Goal: Task Accomplishment & Management: Manage account settings

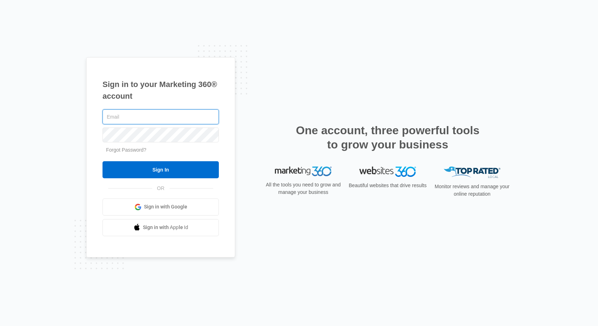
click at [125, 117] on input "text" at bounding box center [161, 116] width 116 height 15
type input "[EMAIL_ADDRESS][DOMAIN_NAME]"
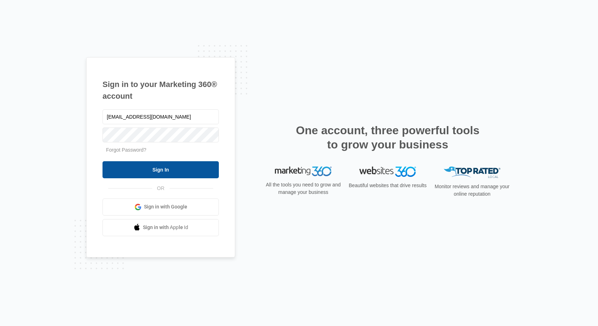
click at [158, 173] on input "Sign In" at bounding box center [161, 169] width 116 height 17
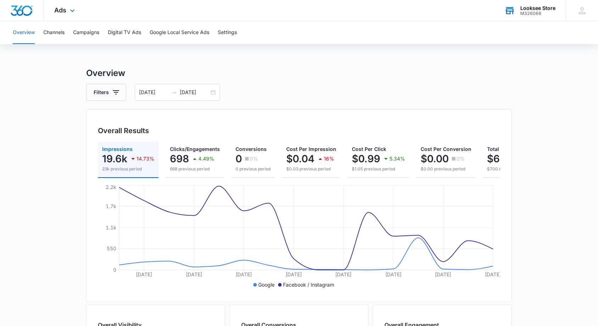
click at [525, 9] on div "Looksee Store" at bounding box center [538, 8] width 35 height 6
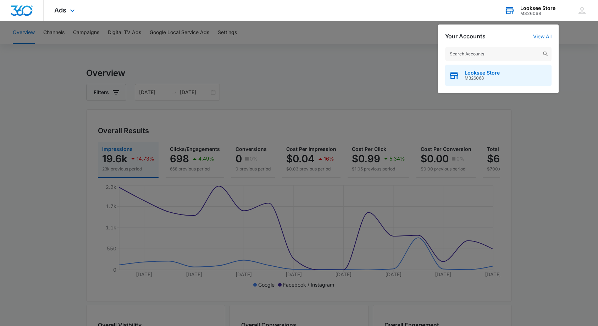
click at [475, 73] on span "Looksee Store" at bounding box center [482, 73] width 35 height 6
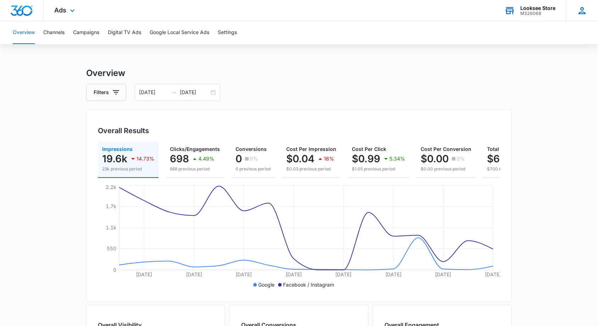
click at [583, 13] on icon at bounding box center [582, 10] width 7 height 7
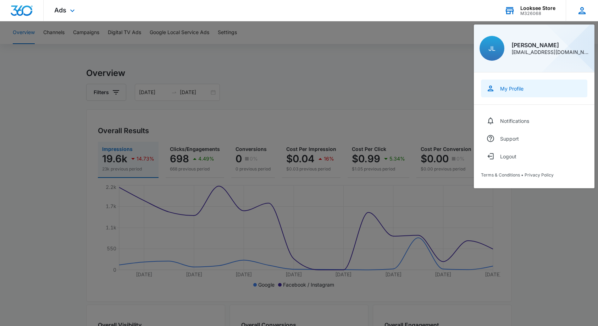
click at [515, 89] on div "My Profile" at bounding box center [511, 89] width 23 height 6
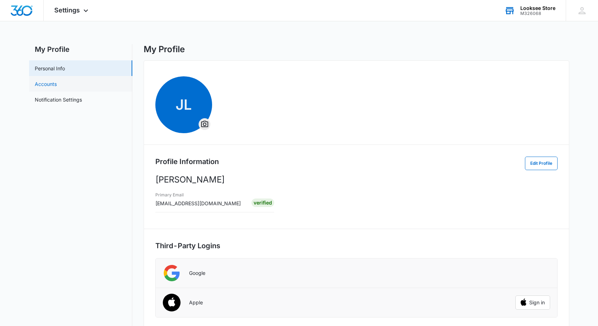
click at [40, 84] on link "Accounts" at bounding box center [46, 83] width 22 height 7
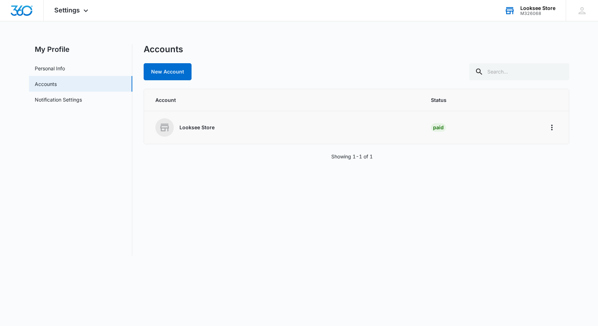
click at [166, 131] on icon at bounding box center [164, 127] width 11 height 11
click at [445, 126] on div "Paid" at bounding box center [438, 127] width 15 height 9
click at [548, 126] on icon "Home" at bounding box center [552, 127] width 9 height 9
click at [547, 126] on div "Go to Dashboard" at bounding box center [552, 127] width 11 height 11
click at [85, 12] on icon at bounding box center [86, 12] width 9 height 9
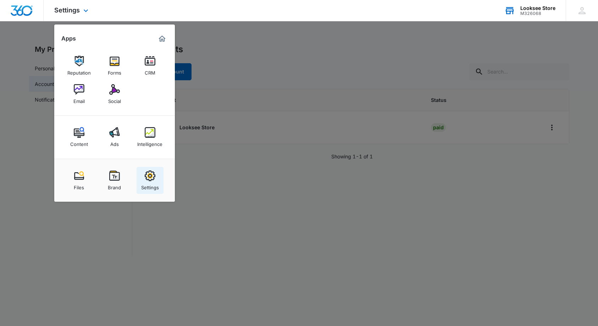
click at [152, 176] on img at bounding box center [150, 175] width 11 height 11
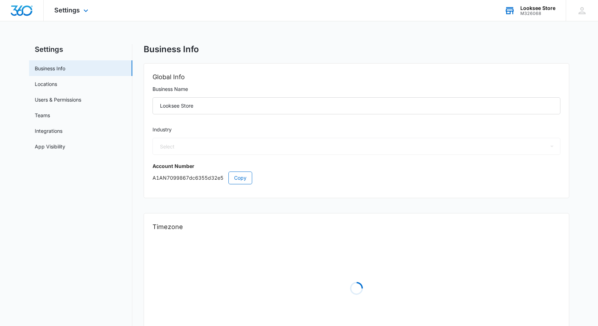
select select "45"
select select "US"
select select "America/New_York"
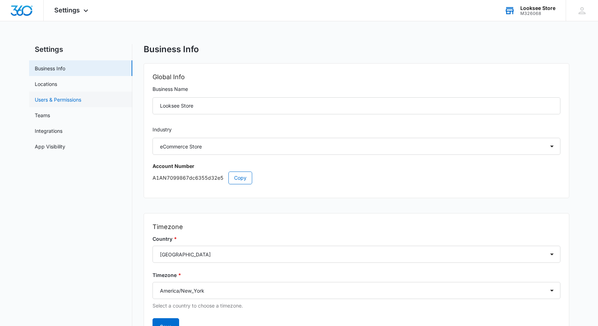
click at [50, 98] on link "Users & Permissions" at bounding box center [58, 99] width 46 height 7
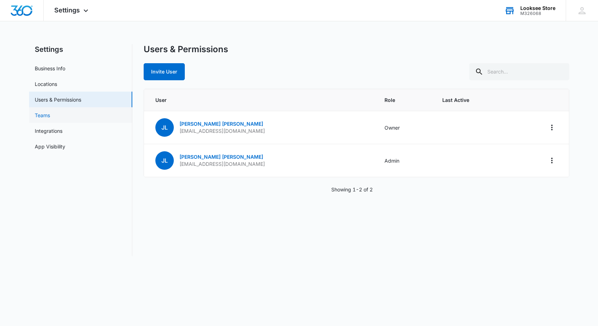
click at [38, 119] on link "Teams" at bounding box center [42, 114] width 15 height 7
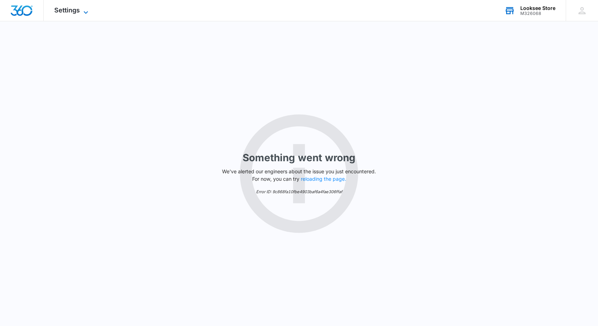
click at [85, 9] on icon at bounding box center [86, 12] width 9 height 9
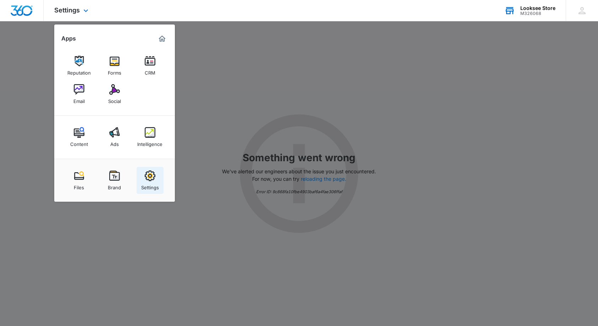
click at [155, 179] on img at bounding box center [150, 175] width 11 height 11
select select "45"
select select "US"
select select "America/New_York"
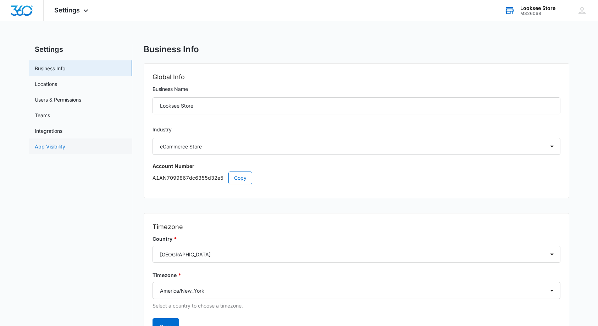
click at [45, 147] on link "App Visibility" at bounding box center [50, 146] width 31 height 7
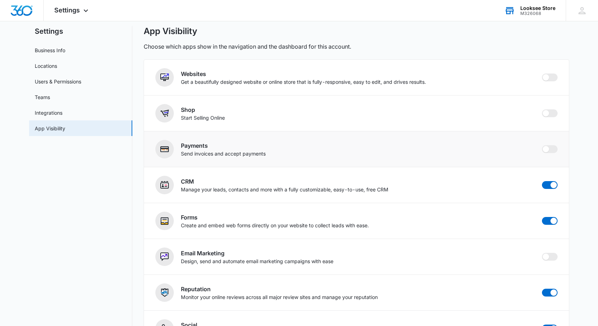
scroll to position [20, 0]
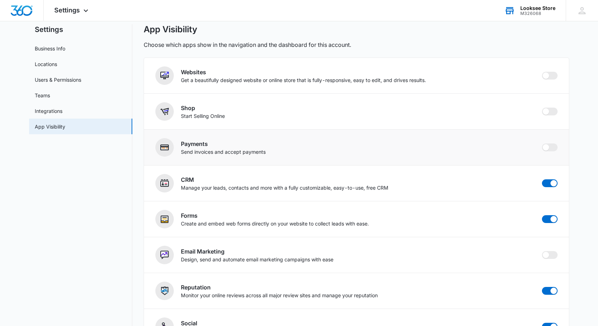
click at [206, 148] on p "Send invoices and accept payments" at bounding box center [223, 151] width 85 height 7
click at [554, 149] on span at bounding box center [550, 147] width 16 height 8
click at [542, 143] on input "checkbox" at bounding box center [542, 143] width 0 height 0
click at [547, 148] on span at bounding box center [550, 147] width 16 height 8
click at [542, 143] on input "checkbox" at bounding box center [542, 143] width 0 height 0
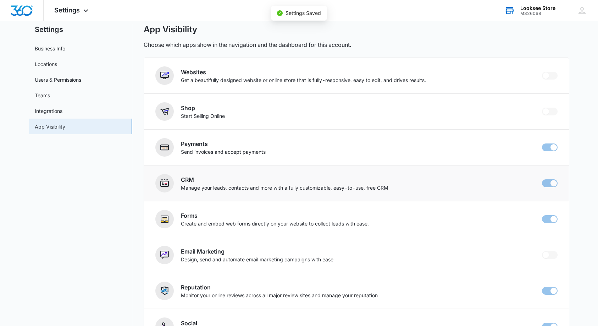
checkbox input "false"
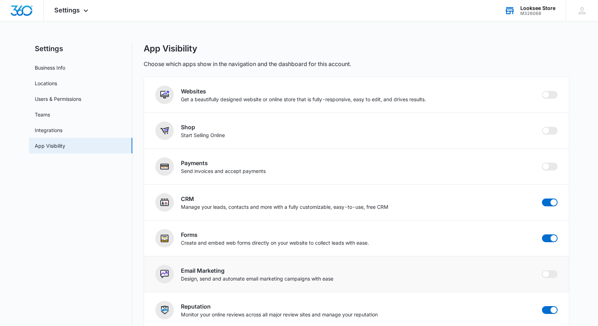
scroll to position [0, 0]
click at [43, 132] on link "Integrations" at bounding box center [49, 130] width 28 height 7
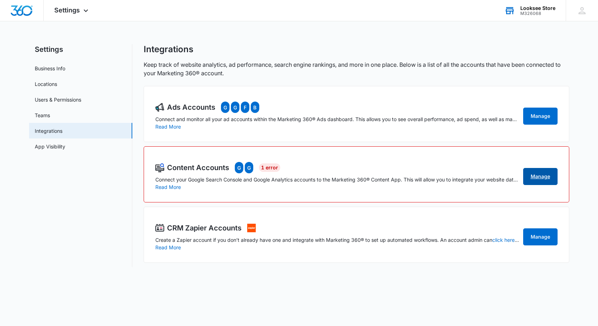
click at [540, 179] on link "Manage" at bounding box center [541, 176] width 34 height 17
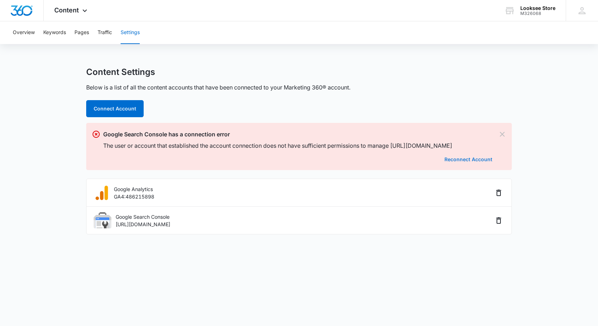
click at [466, 160] on button "Reconnect Account" at bounding box center [469, 159] width 48 height 5
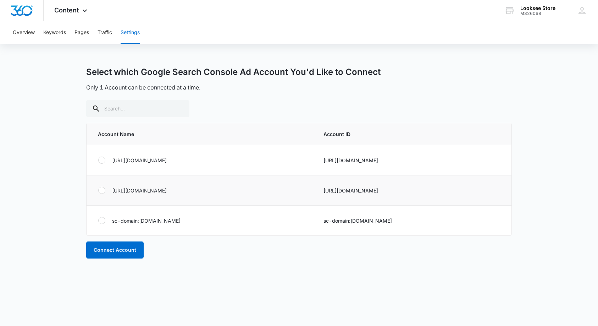
click at [102, 189] on div at bounding box center [101, 190] width 7 height 7
click at [98, 190] on input "radio" at bounding box center [98, 190] width 0 height 0
click at [113, 249] on button "Connect Account" at bounding box center [114, 249] width 57 height 17
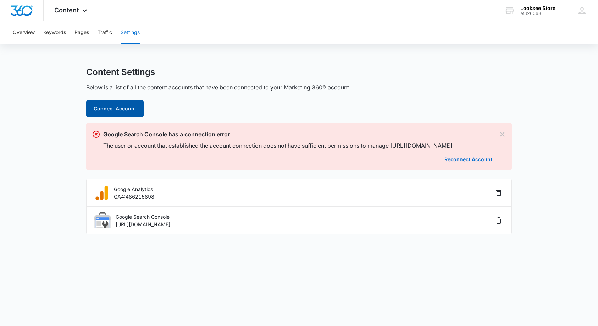
click at [112, 110] on button "Connect Account" at bounding box center [114, 108] width 57 height 17
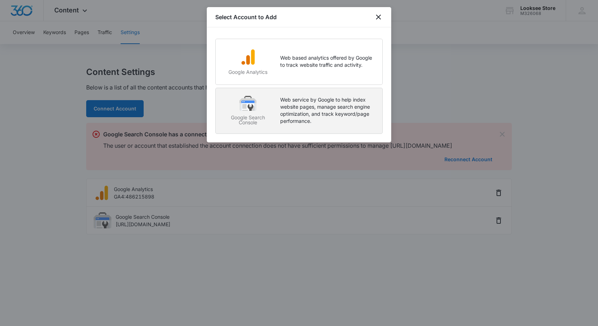
click at [289, 106] on p "Web service by Google to help index website pages, manage search engine optimiz…" at bounding box center [327, 110] width 95 height 28
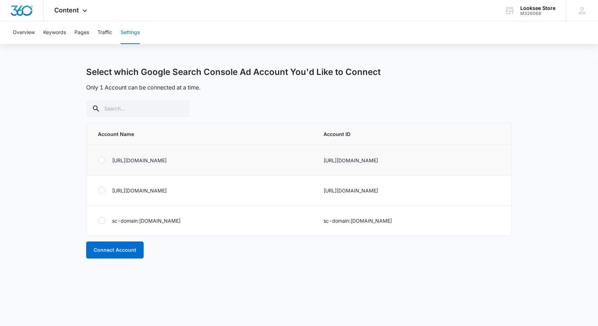
click at [103, 160] on div at bounding box center [101, 160] width 7 height 7
click at [98, 160] on input "radio" at bounding box center [98, 160] width 0 height 0
click at [116, 250] on button "Connect Account" at bounding box center [114, 249] width 57 height 17
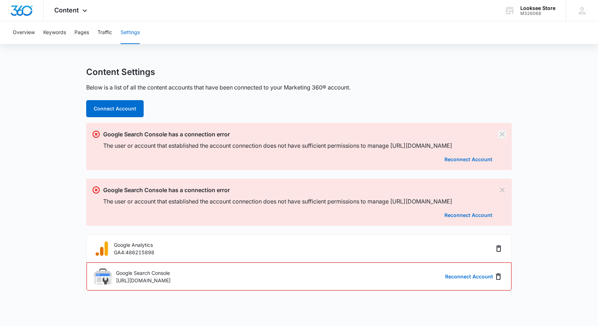
click at [503, 135] on icon "Dismiss" at bounding box center [502, 134] width 9 height 9
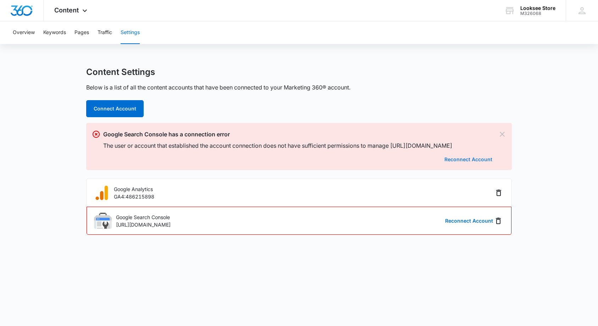
click at [462, 160] on button "Reconnect Account" at bounding box center [469, 159] width 48 height 5
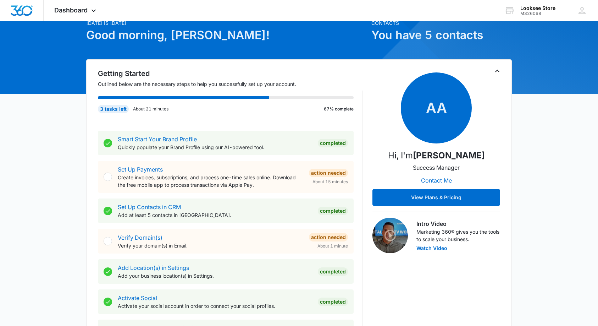
scroll to position [34, 0]
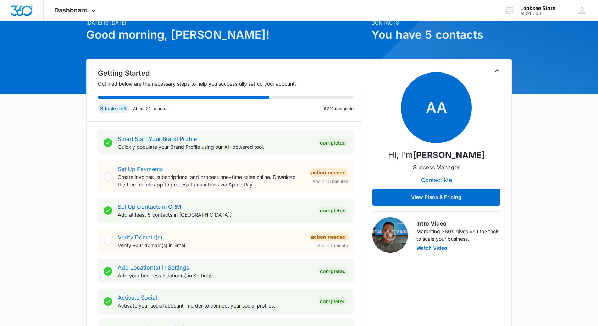
click at [142, 169] on link "Set Up Payments" at bounding box center [140, 168] width 45 height 7
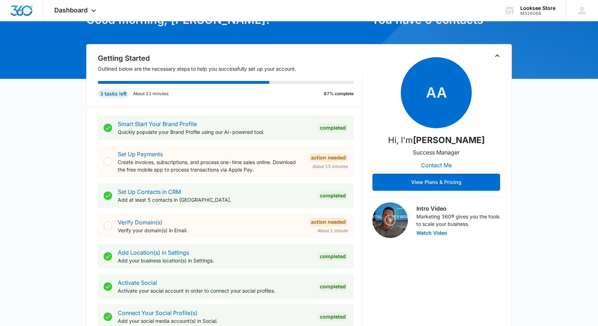
scroll to position [57, 0]
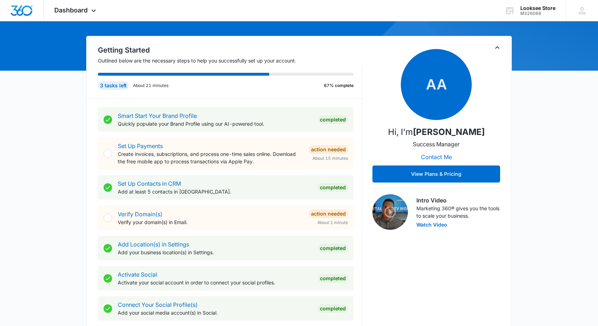
click at [107, 154] on div at bounding box center [108, 153] width 9 height 9
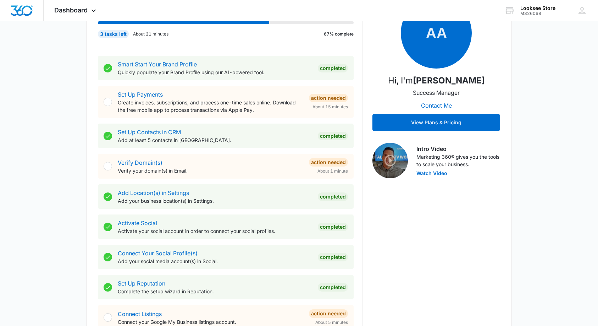
scroll to position [105, 0]
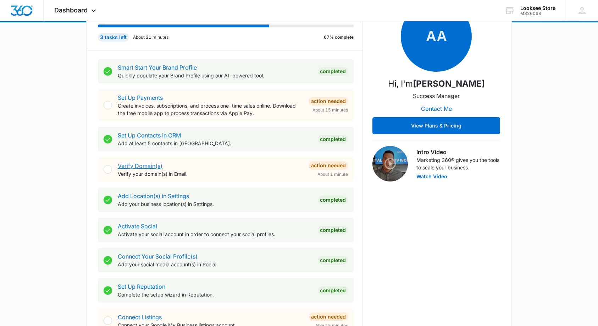
click at [127, 164] on link "Verify Domain(s)" at bounding box center [140, 165] width 45 height 7
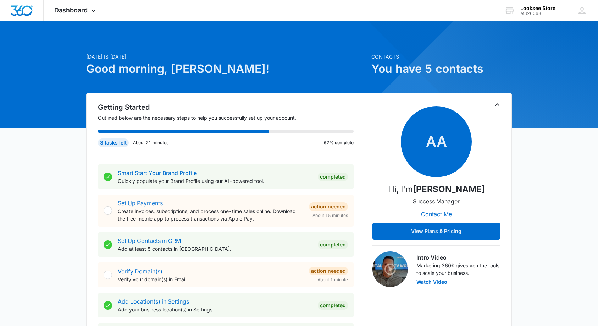
click at [138, 202] on link "Set Up Payments" at bounding box center [140, 202] width 45 height 7
